Goal: Task Accomplishment & Management: Complete application form

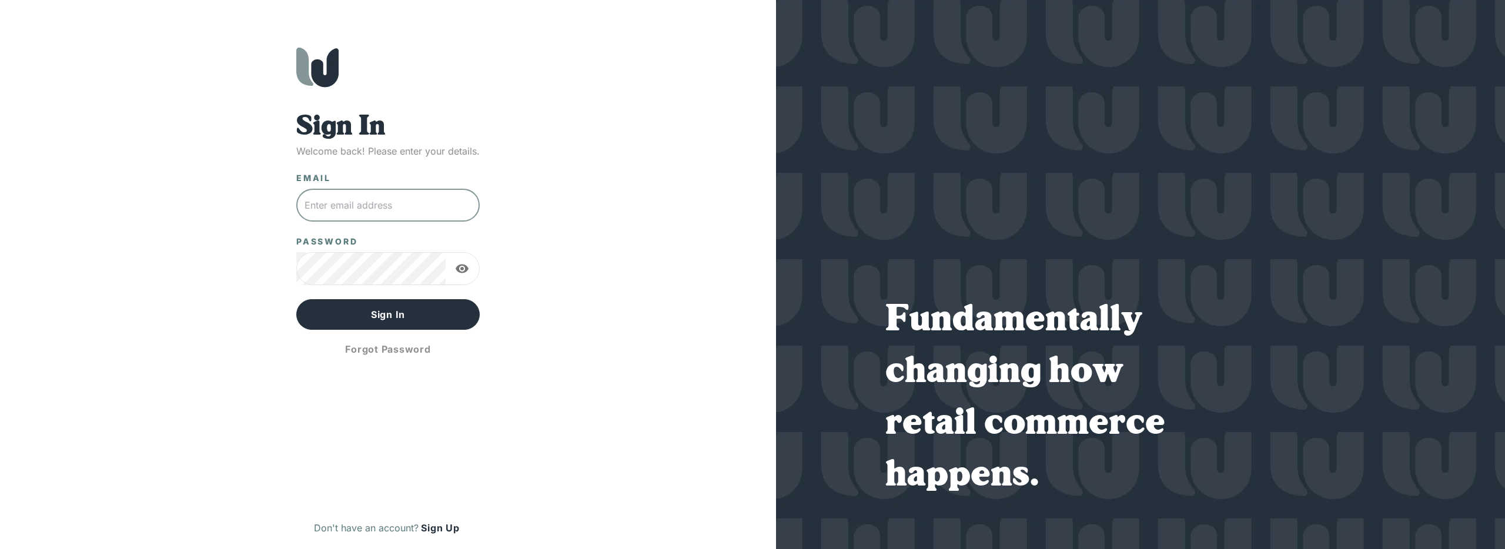
drag, startPoint x: 0, startPoint y: 0, endPoint x: 396, endPoint y: 198, distance: 442.9
click at [396, 198] on input "text" at bounding box center [387, 205] width 183 height 33
click at [403, 183] on div "Email ​" at bounding box center [387, 196] width 183 height 49
click at [447, 525] on button "Sign Up" at bounding box center [439, 527] width 43 height 19
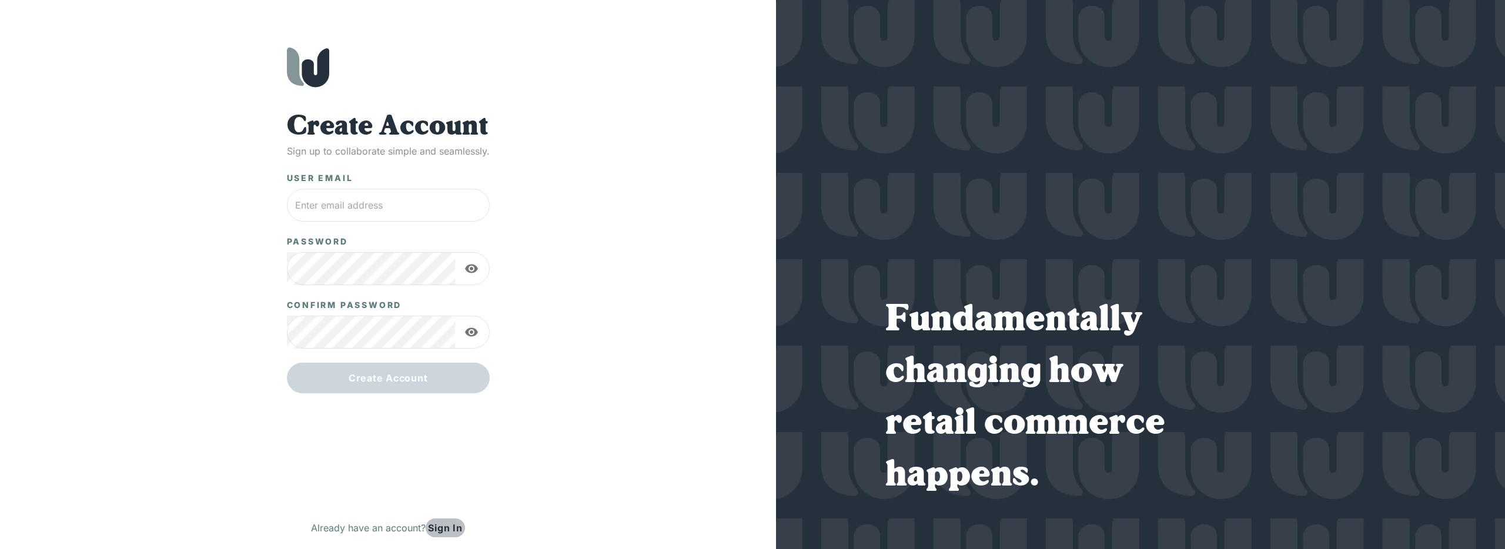
click at [449, 528] on button "Sign In" at bounding box center [445, 527] width 39 height 19
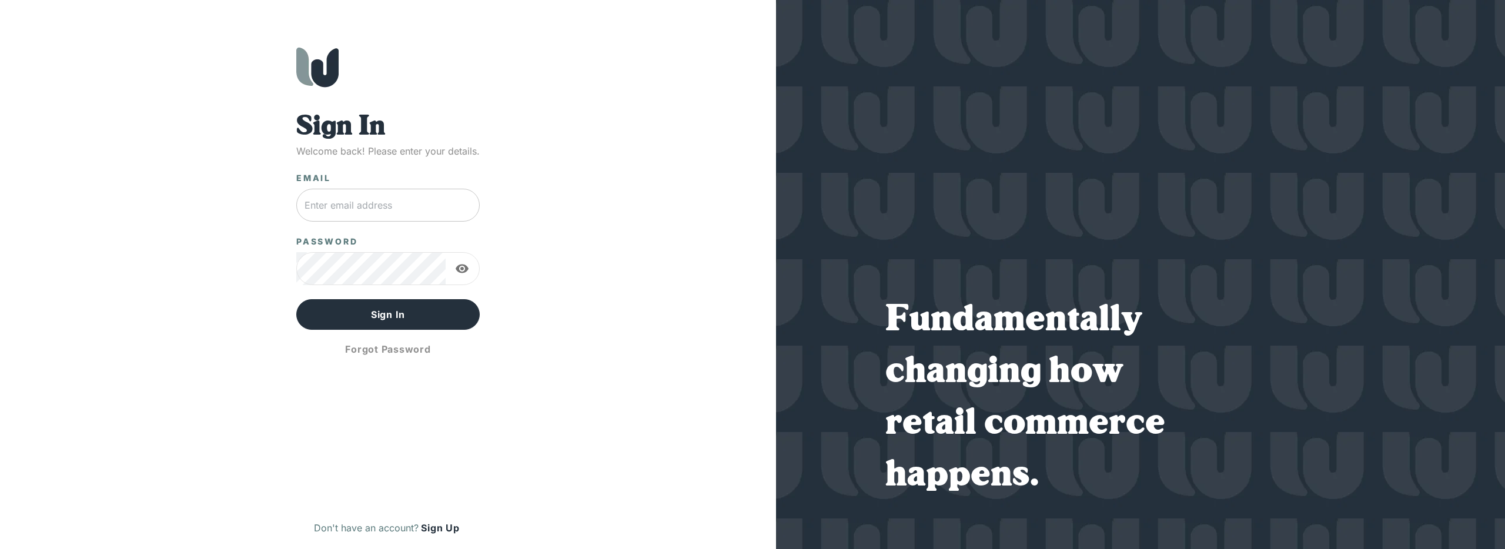
click at [382, 210] on input "text" at bounding box center [387, 205] width 183 height 33
click at [364, 209] on input "text" at bounding box center [387, 205] width 183 height 33
click at [448, 530] on button "Sign Up" at bounding box center [439, 527] width 43 height 19
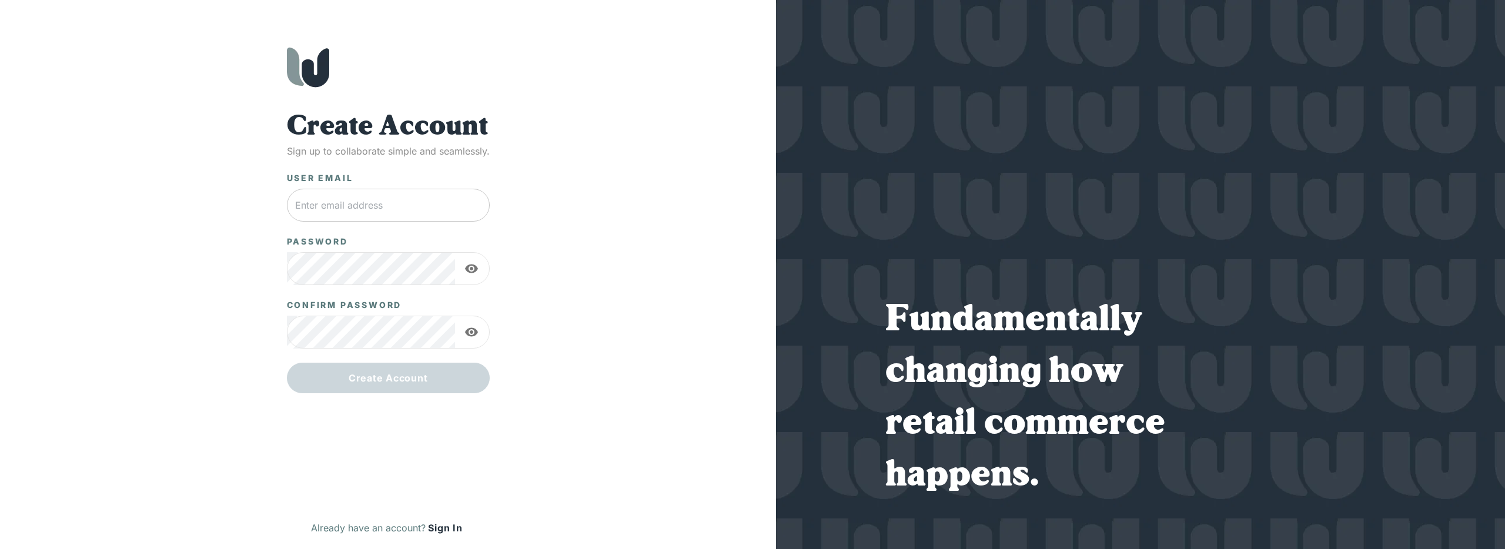
click at [356, 214] on input "text" at bounding box center [388, 205] width 203 height 33
type input "[EMAIL_ADDRESS][DOMAIN_NAME]"
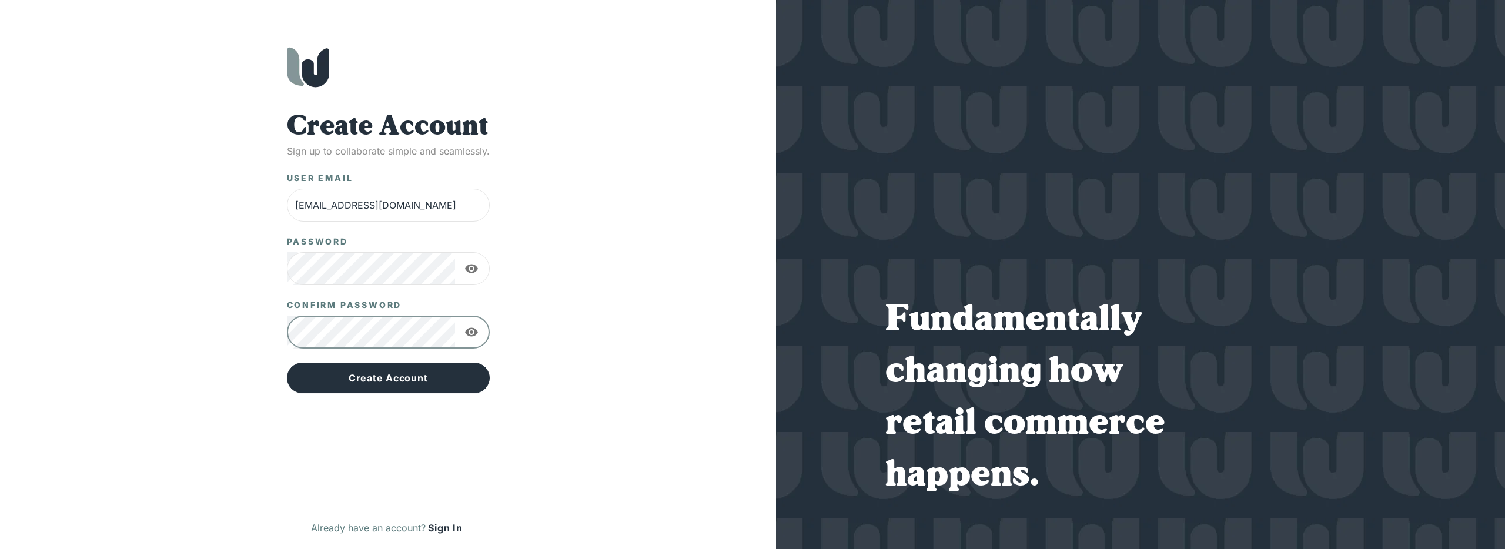
click at [287, 363] on button "Create Account" at bounding box center [388, 378] width 203 height 31
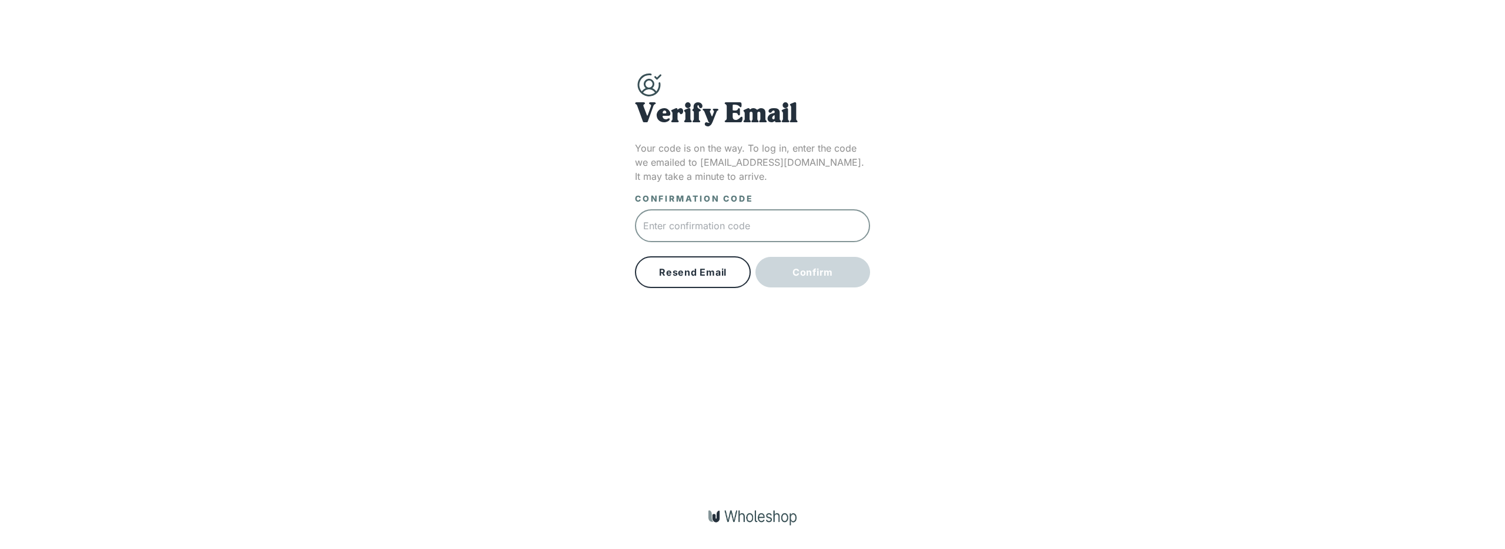
click at [711, 222] on input "text" at bounding box center [752, 225] width 235 height 33
paste input "861208"
type input "861208"
click at [822, 270] on button "Confirm" at bounding box center [812, 272] width 115 height 31
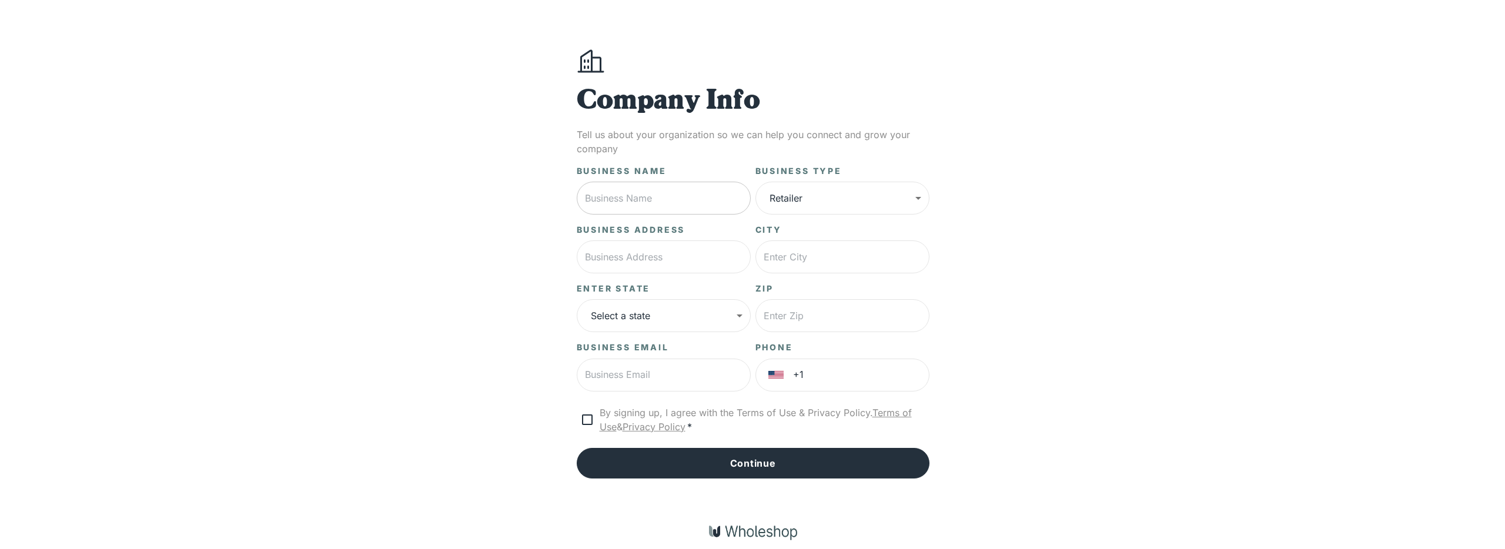
scroll to position [16, 0]
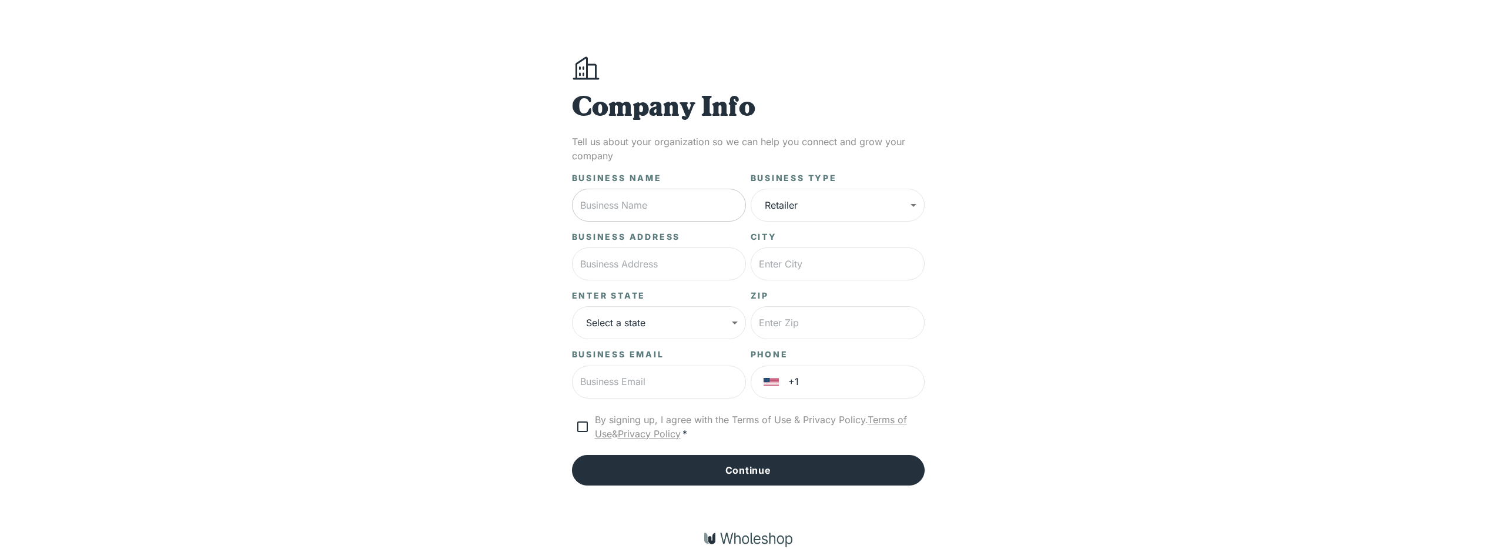
click at [645, 202] on input "text" at bounding box center [659, 205] width 174 height 33
type input "Velocity 360"
click at [830, 217] on body "**********" at bounding box center [752, 277] width 1505 height 587
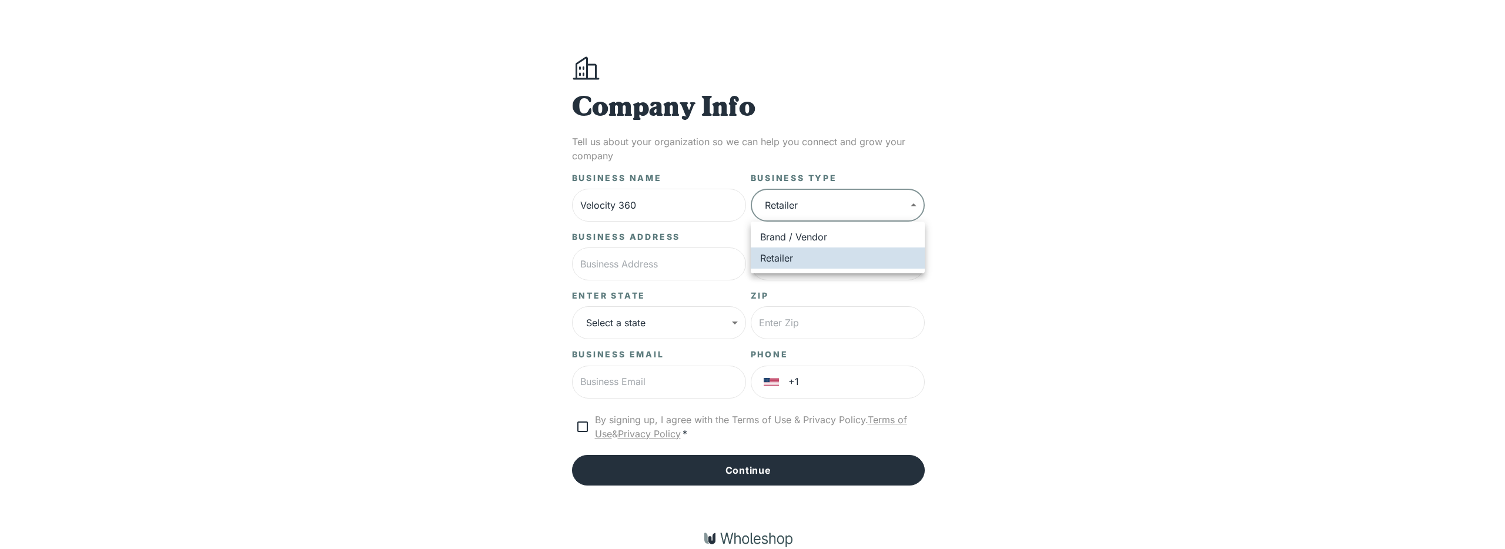
click at [808, 240] on li "Brand / Vendor" at bounding box center [838, 236] width 174 height 21
type input "*****"
click at [655, 270] on input "text" at bounding box center [659, 263] width 174 height 33
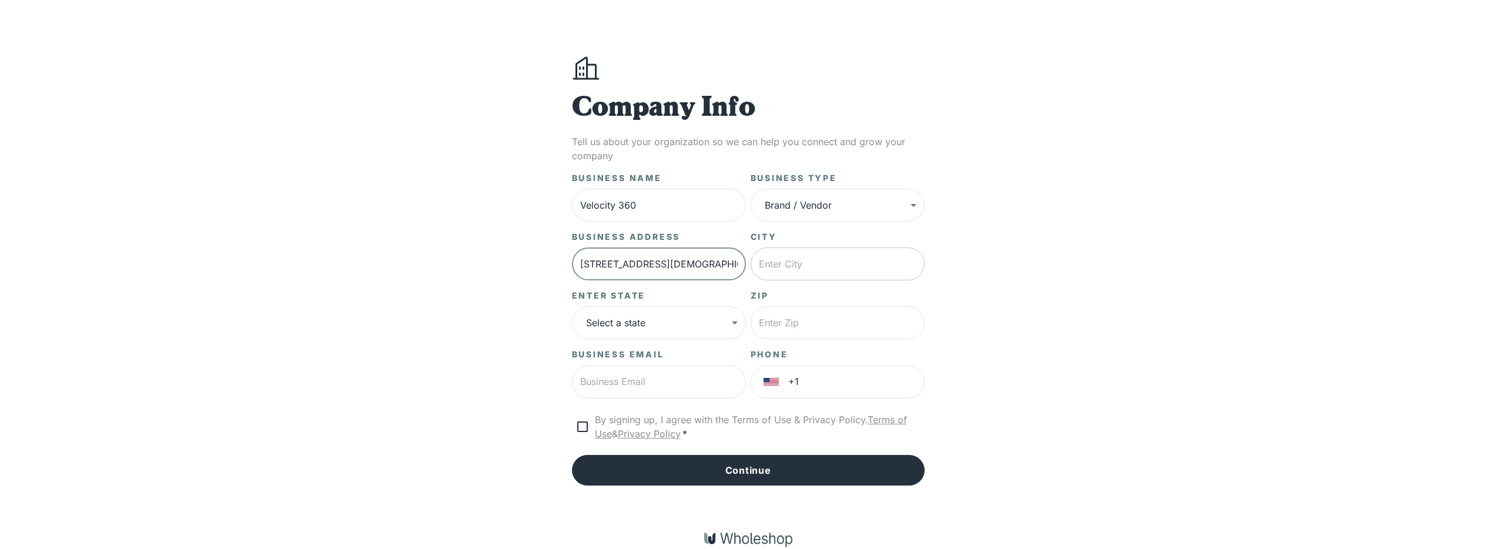
type input "[STREET_ADDRESS][DEMOGRAPHIC_DATA]"
click at [855, 258] on input "text" at bounding box center [838, 263] width 174 height 33
type input "[GEOGRAPHIC_DATA]"
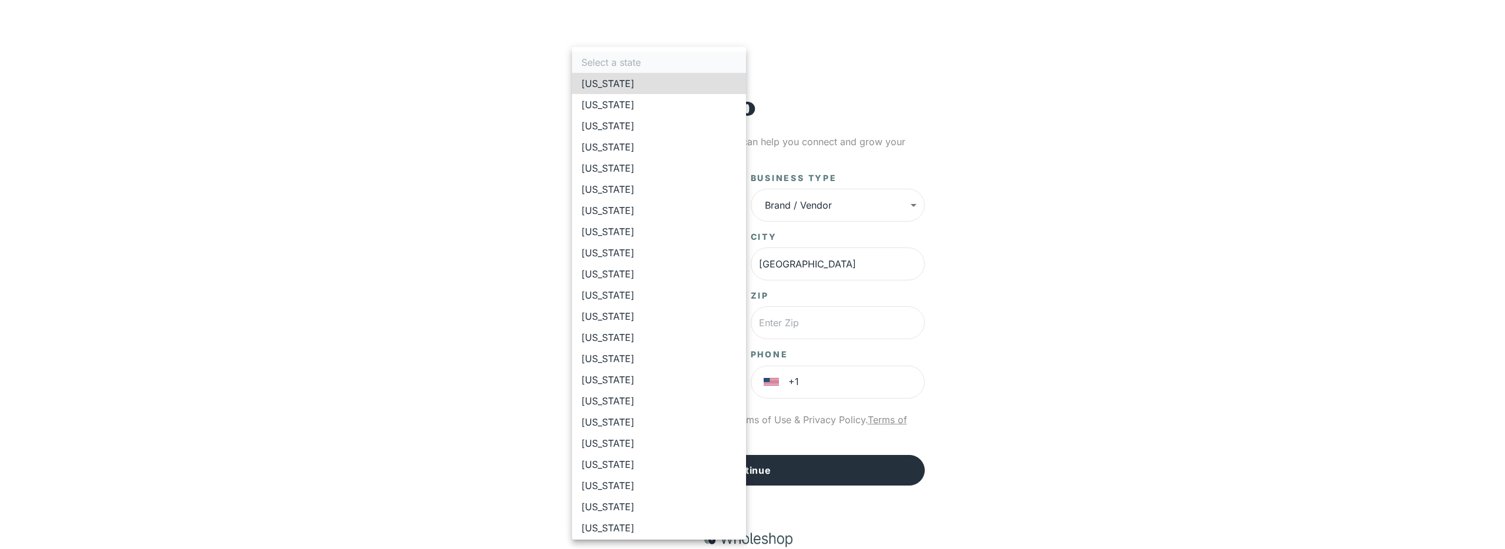
click at [635, 326] on body "**********" at bounding box center [752, 277] width 1505 height 587
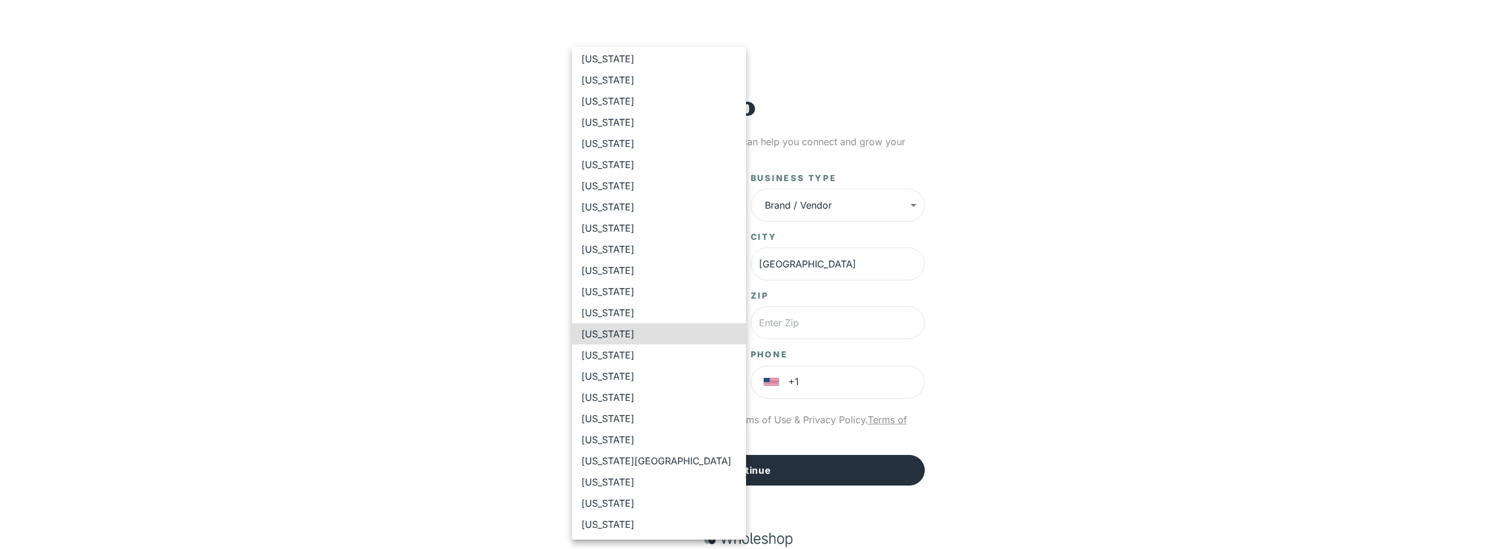
click at [639, 335] on li "[US_STATE]" at bounding box center [659, 333] width 174 height 21
type input "**"
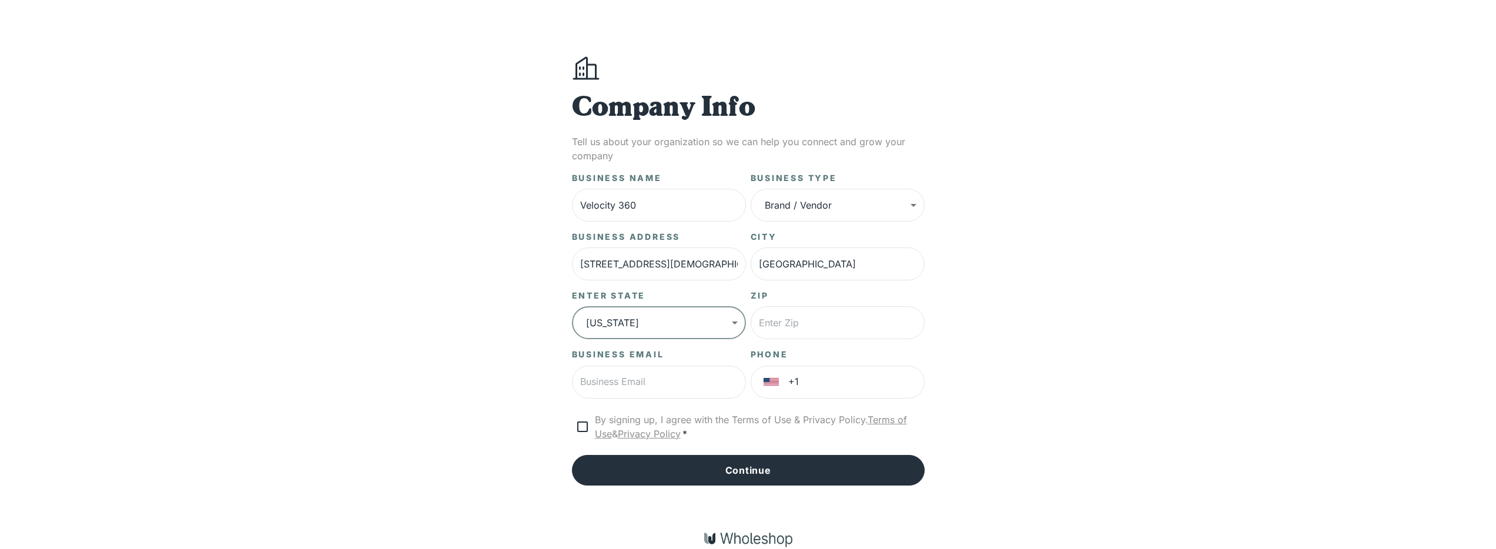
click at [842, 337] on div "Select a state [US_STATE] [US_STATE] [US_STATE] [US_STATE] [US_STATE] [US_STATE…" at bounding box center [748, 274] width 1496 height 549
click at [841, 329] on input "text" at bounding box center [838, 322] width 174 height 33
type input "37920"
click at [605, 395] on div "Business Name Velocity 360 ​ Business Type Brand / Vendor ***** ​ Business Addr…" at bounding box center [748, 328] width 353 height 313
click at [608, 392] on input "text" at bounding box center [659, 382] width 174 height 33
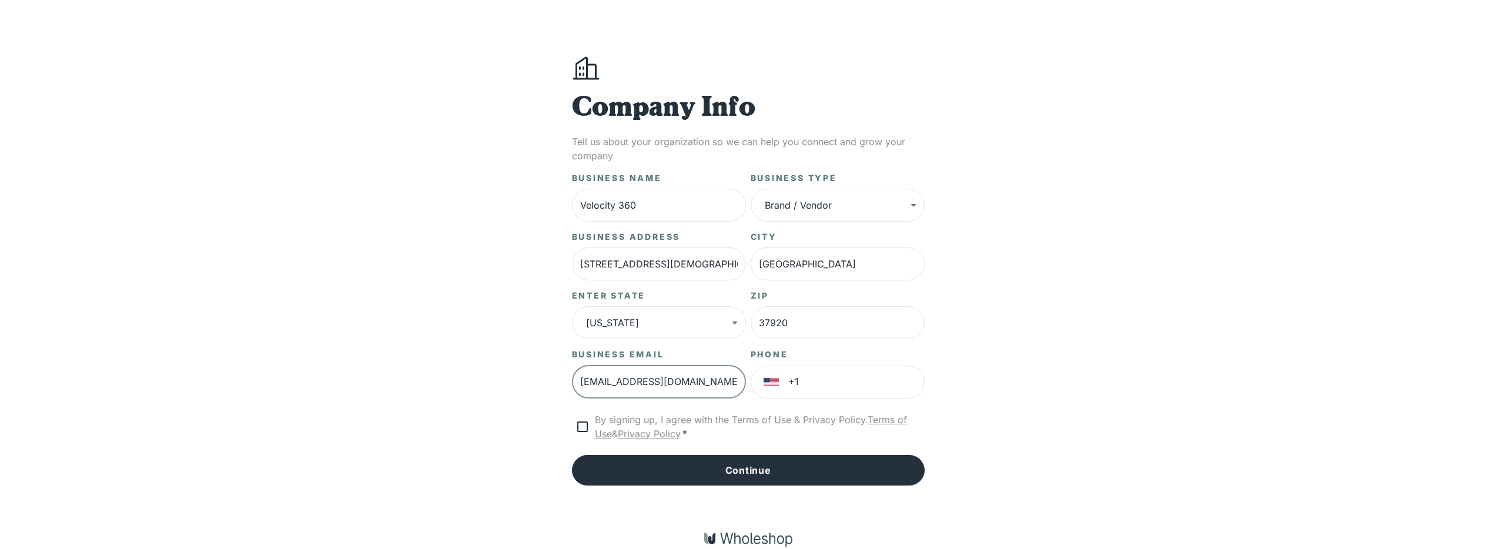
scroll to position [0, 12]
type input "[EMAIL_ADDRESS][DOMAIN_NAME]"
click at [875, 386] on input "+1" at bounding box center [856, 382] width 136 height 33
type input "[PHONE_NUMBER]"
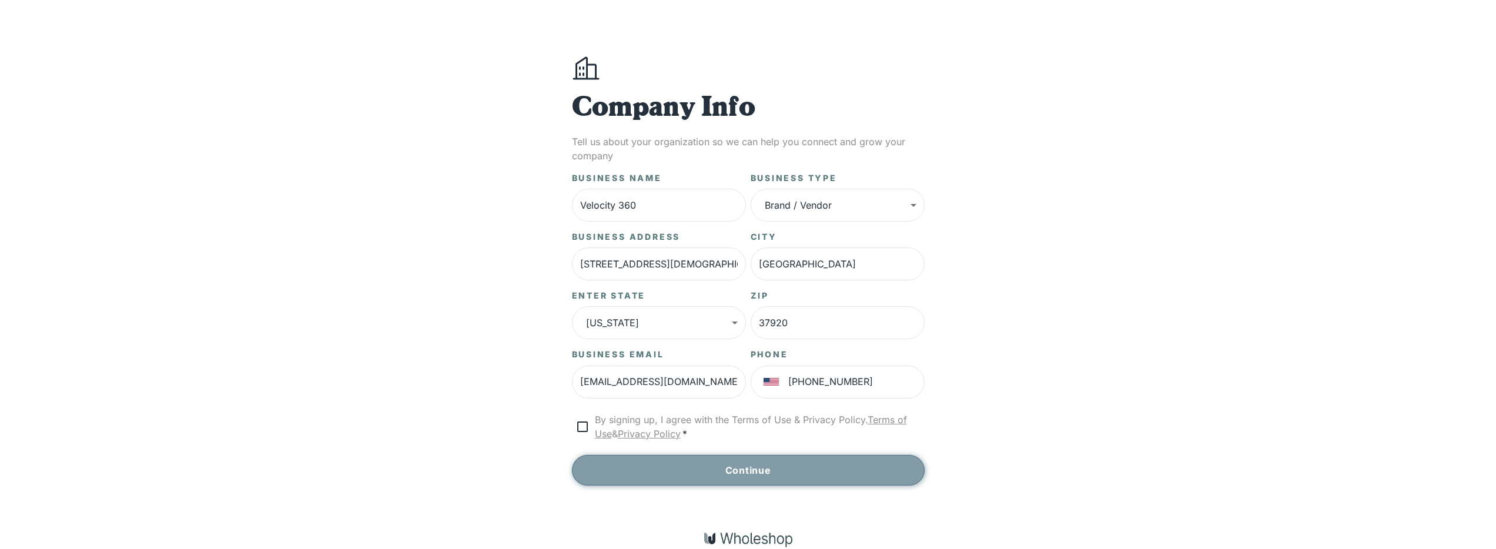
click at [595, 461] on button "Continue" at bounding box center [748, 470] width 353 height 31
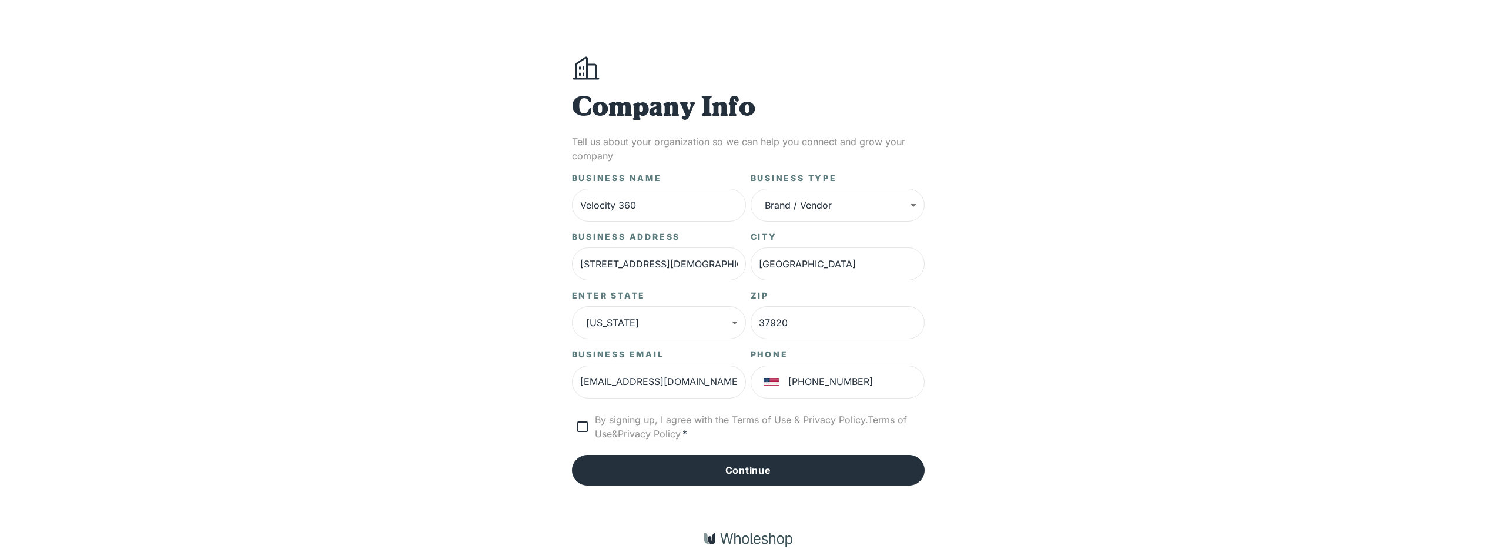
scroll to position [18, 0]
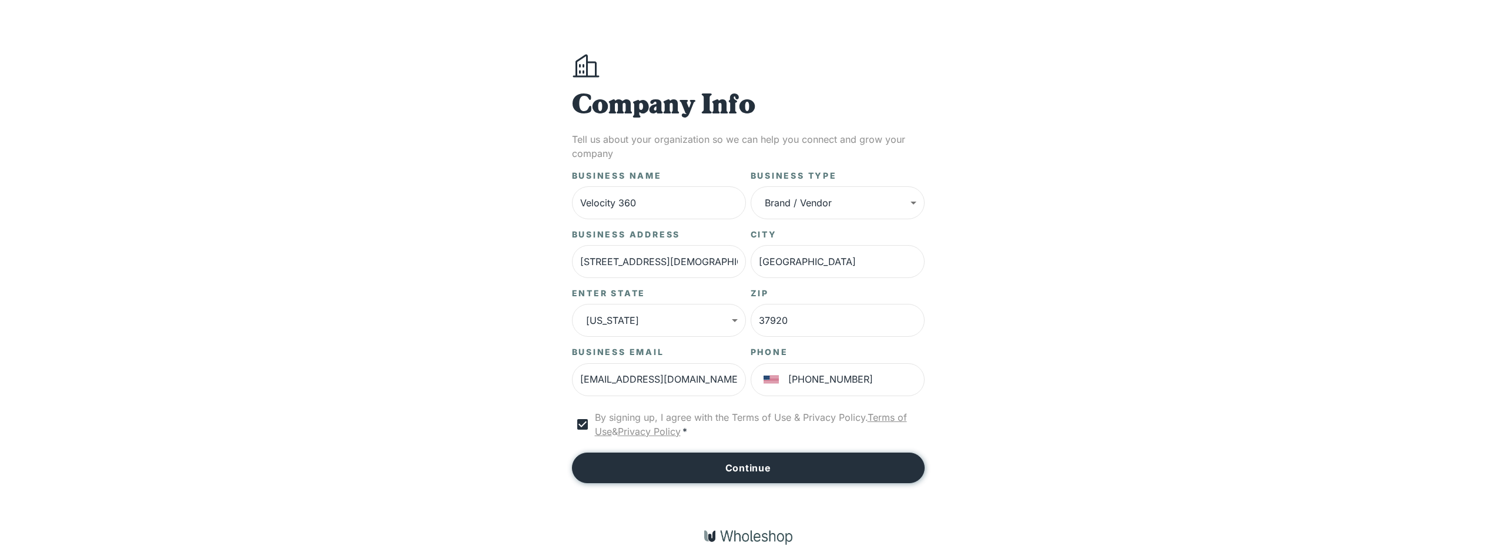
click at [751, 467] on button "Continue" at bounding box center [748, 468] width 353 height 31
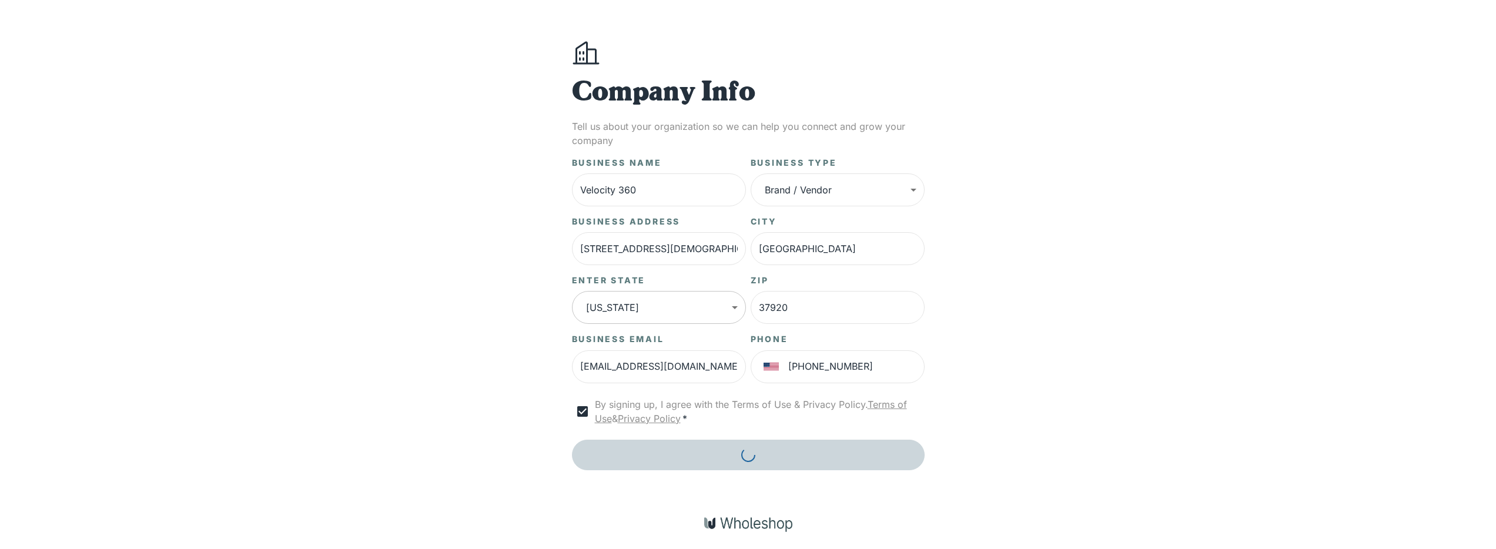
scroll to position [38, 0]
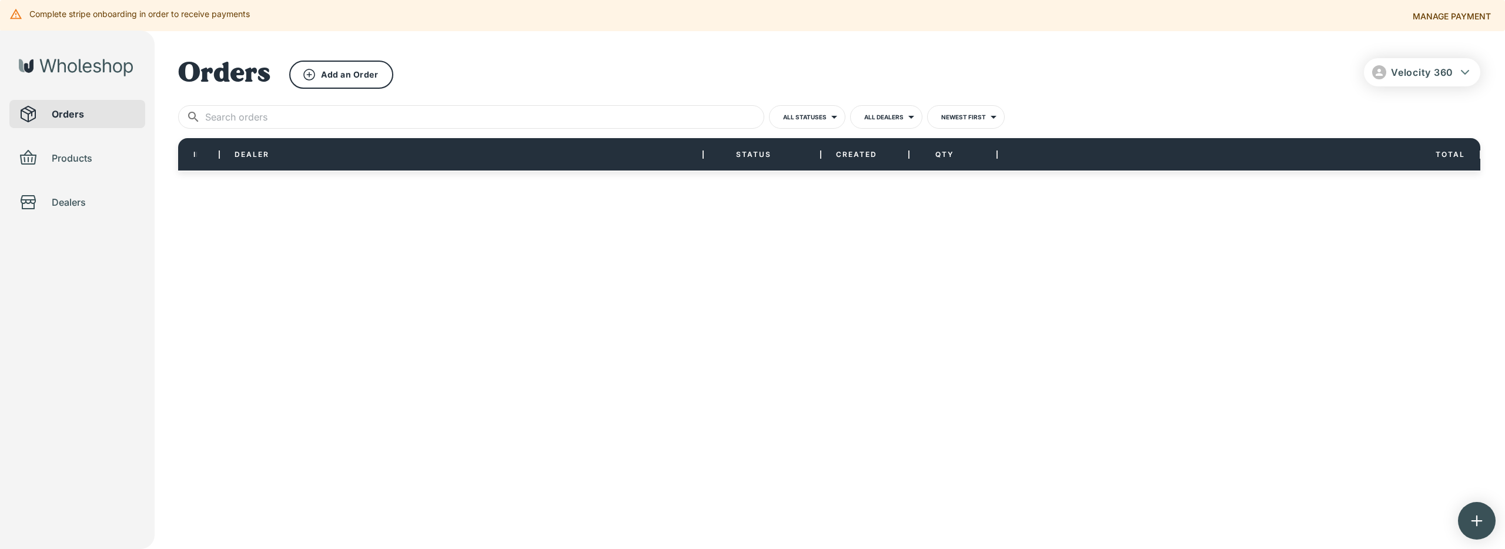
click at [1448, 71] on span "Velocity 360" at bounding box center [1422, 72] width 62 height 12
click at [1437, 68] on div at bounding box center [752, 274] width 1505 height 549
click at [86, 151] on span "Products" at bounding box center [94, 158] width 84 height 14
click at [1473, 523] on div at bounding box center [752, 274] width 1505 height 549
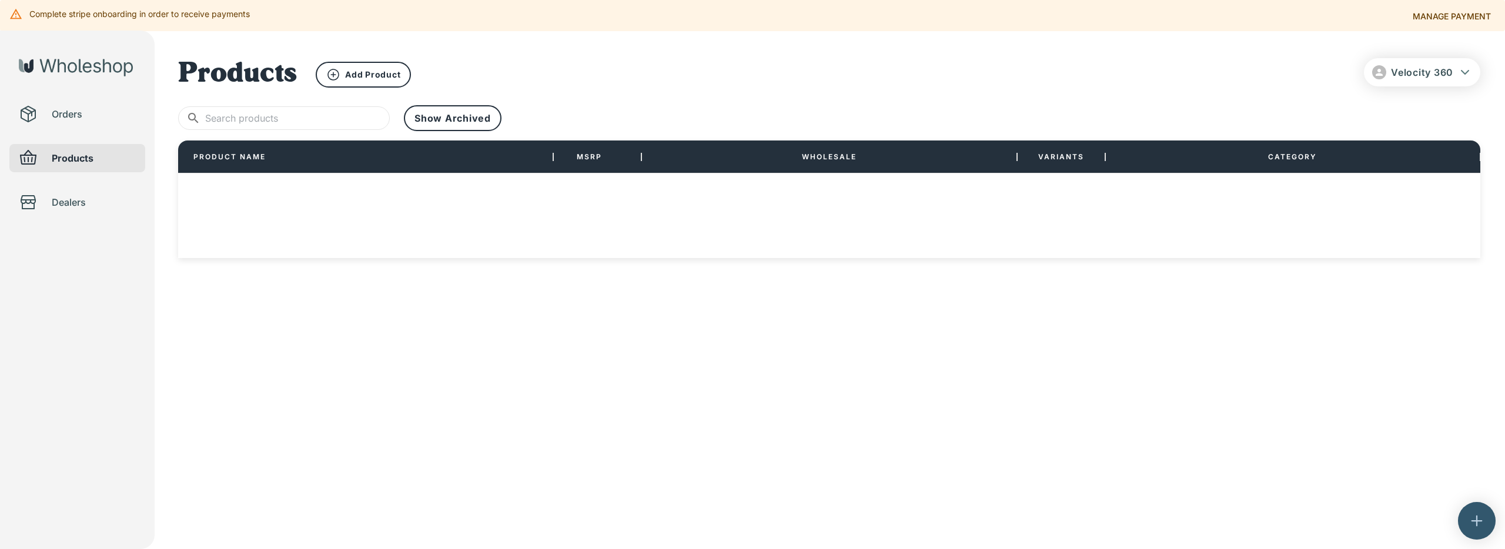
click at [1472, 520] on icon "button" at bounding box center [1476, 520] width 11 height 11
click at [1411, 467] on div "Invite a Dealer" at bounding box center [1436, 476] width 115 height 24
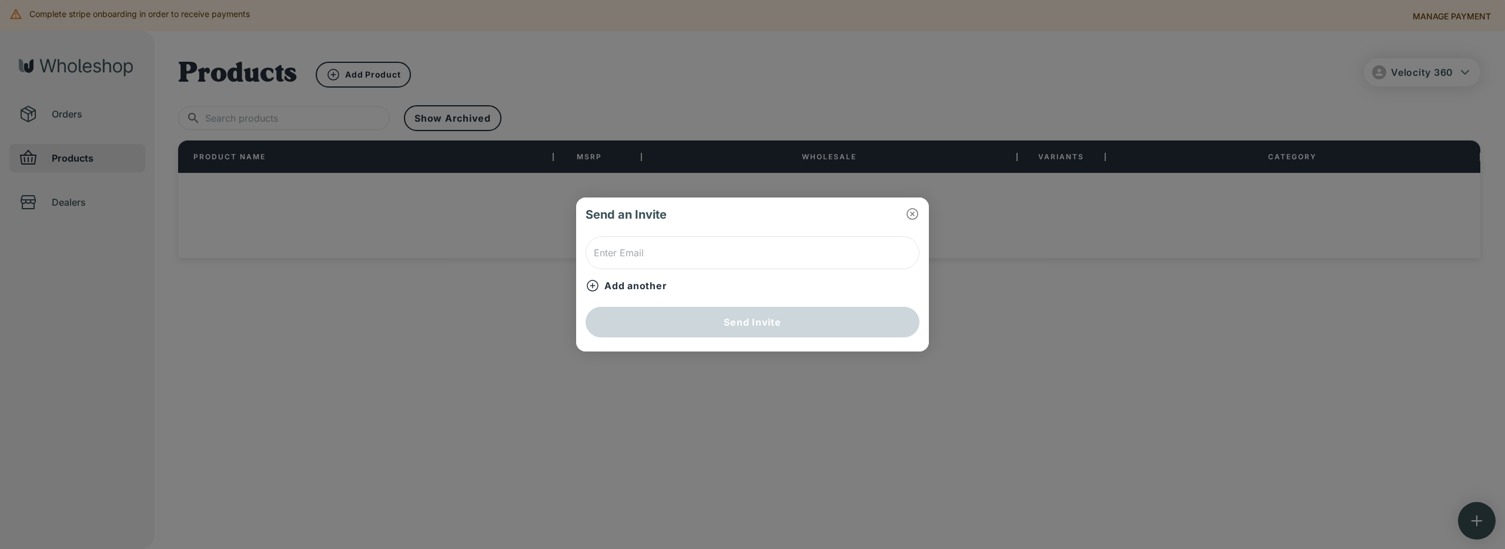
click at [619, 272] on div "​ Add another" at bounding box center [752, 264] width 334 height 56
click at [636, 259] on input "text" at bounding box center [752, 252] width 334 height 33
click at [910, 212] on icon "button" at bounding box center [912, 214] width 12 height 12
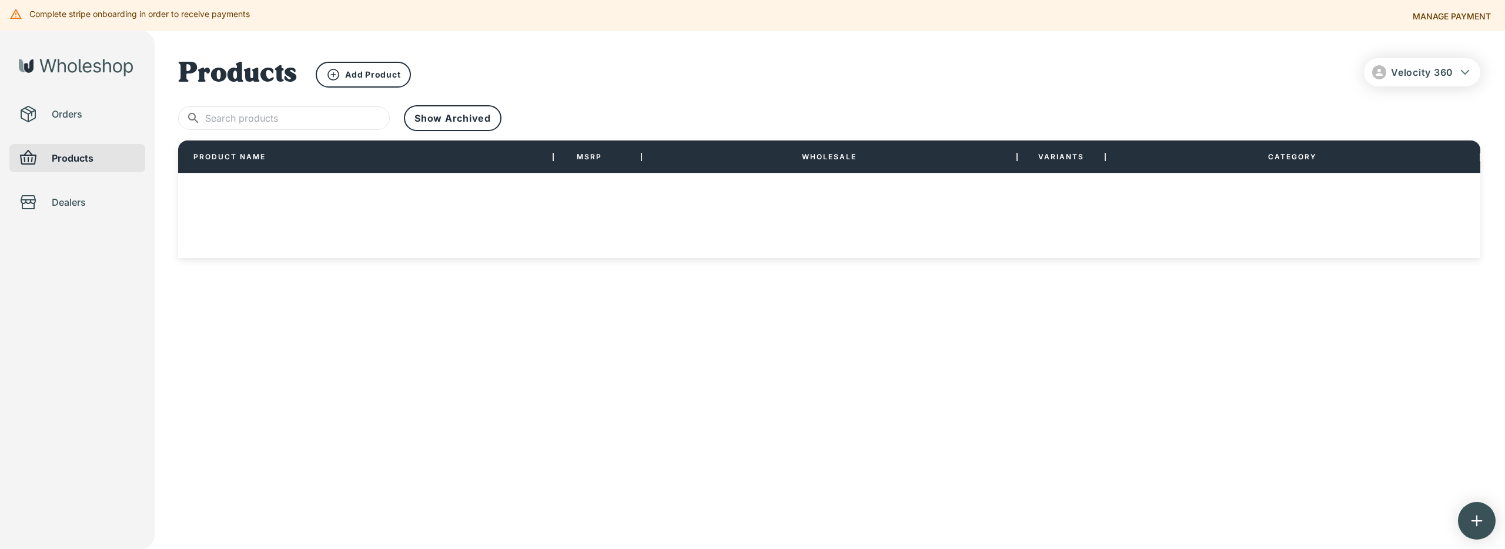
click at [1476, 52] on div "Velocity 360 Orders Products Dealers Products Add Product ​ ​ Show Archived PRO…" at bounding box center [752, 173] width 1505 height 284
click at [1455, 69] on button "Velocity 360" at bounding box center [1422, 72] width 116 height 28
click at [1406, 118] on li "Profile" at bounding box center [1421, 115] width 120 height 21
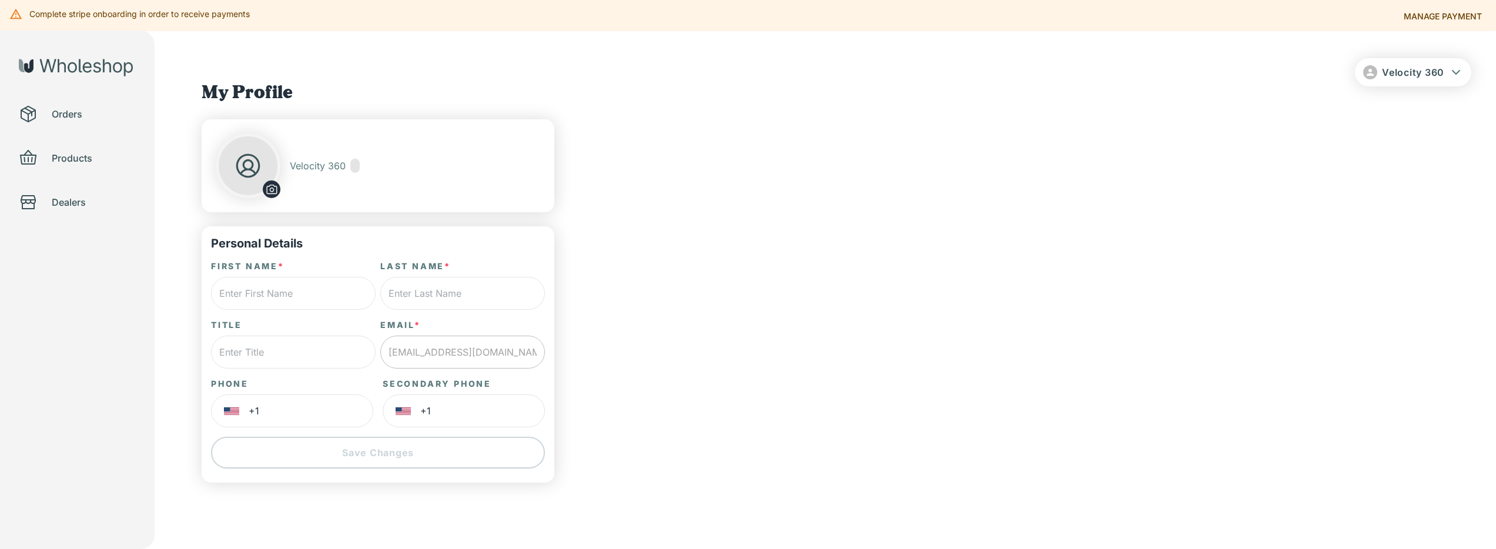
click at [83, 153] on span "Products" at bounding box center [94, 158] width 84 height 14
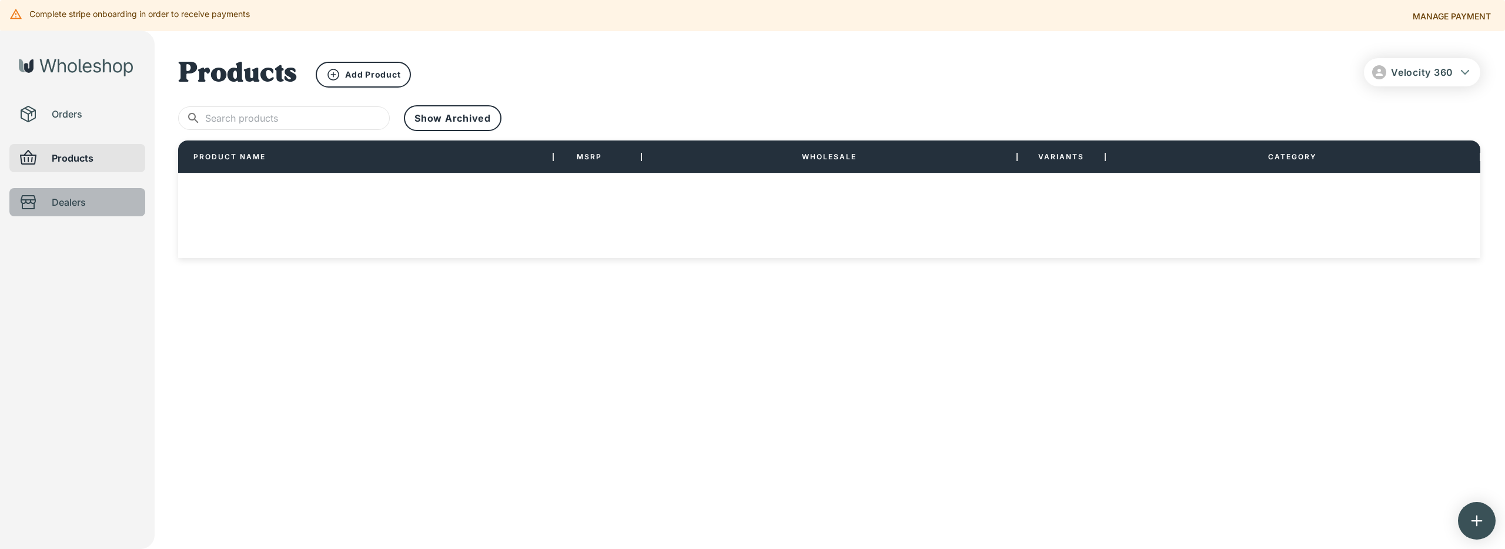
click at [85, 199] on span "Dealers" at bounding box center [94, 202] width 84 height 14
click at [81, 226] on div at bounding box center [752, 274] width 1505 height 549
click at [71, 230] on div at bounding box center [752, 274] width 1505 height 549
click at [73, 119] on div at bounding box center [752, 274] width 1505 height 549
